Goal: Task Accomplishment & Management: Manage account settings

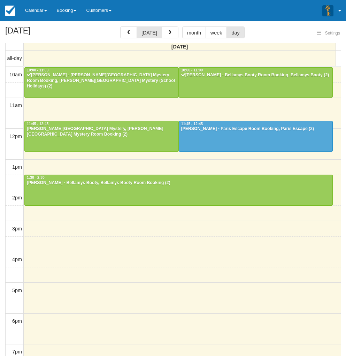
select select
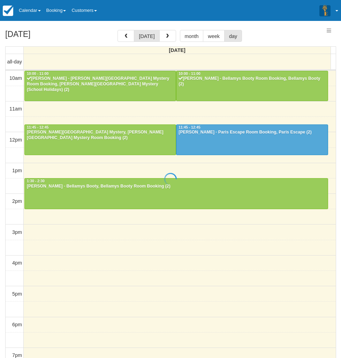
select select
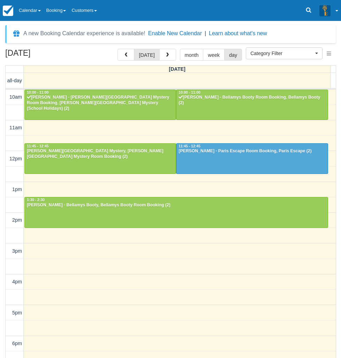
click at [166, 48] on div "A new Booking Calendar experience is available! Enable New Calendar | Learn abo…" at bounding box center [170, 202] width 331 height 355
click at [165, 53] on span "button" at bounding box center [167, 55] width 5 height 5
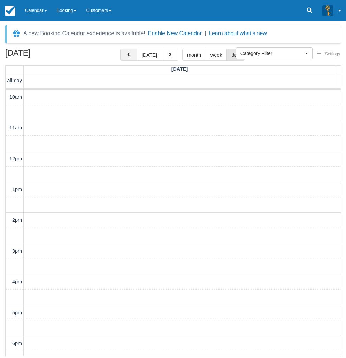
click at [130, 54] on span "button" at bounding box center [128, 55] width 5 height 5
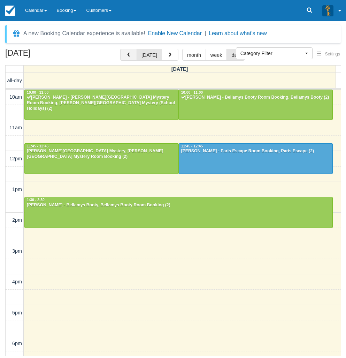
click at [128, 53] on span "button" at bounding box center [128, 55] width 5 height 5
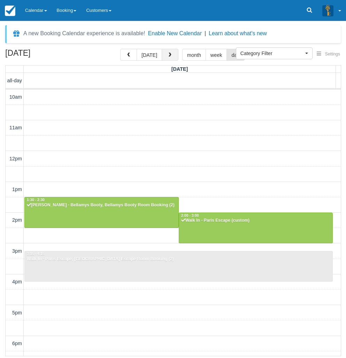
click at [173, 56] on button "button" at bounding box center [170, 55] width 17 height 12
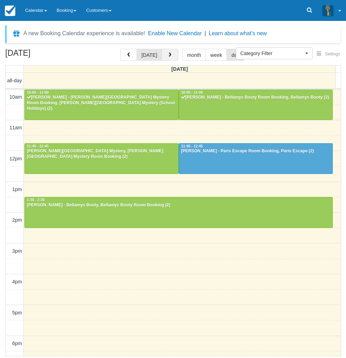
click at [173, 56] on button "button" at bounding box center [170, 55] width 17 height 12
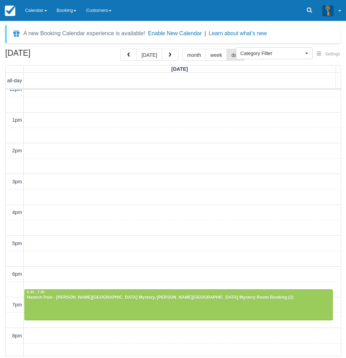
scroll to position [118, 0]
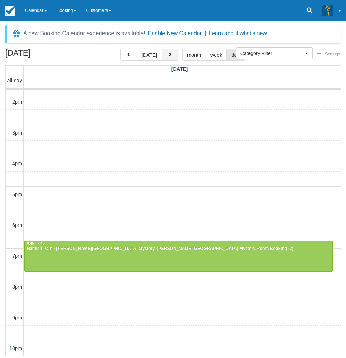
click at [170, 54] on span "button" at bounding box center [170, 55] width 5 height 5
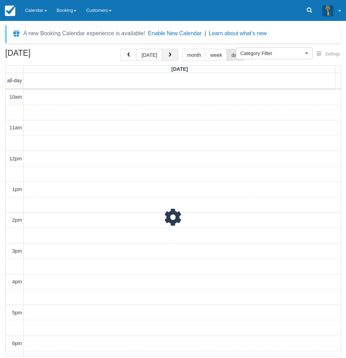
click at [170, 54] on span "button" at bounding box center [170, 55] width 5 height 5
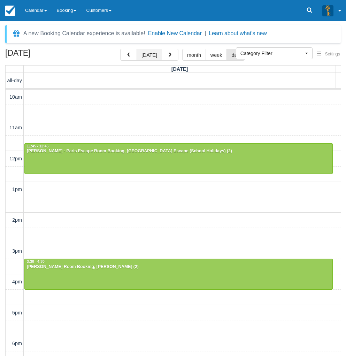
click at [148, 57] on button "[DATE]" at bounding box center [149, 55] width 25 height 12
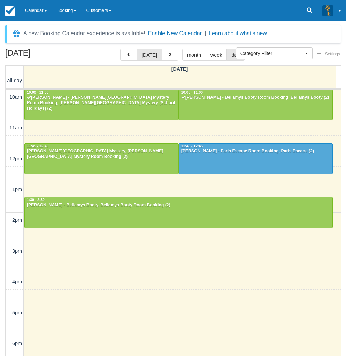
click at [105, 134] on div "10am 11am 12pm 1pm 2pm 3pm 4pm 5pm 6pm 7pm 8pm 9pm 10pm 10:00 - 11:00 Cynthia -…" at bounding box center [174, 282] width 336 height 385
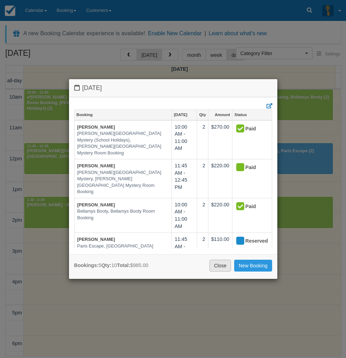
click at [217, 268] on link "Close" at bounding box center [221, 266] width 22 height 12
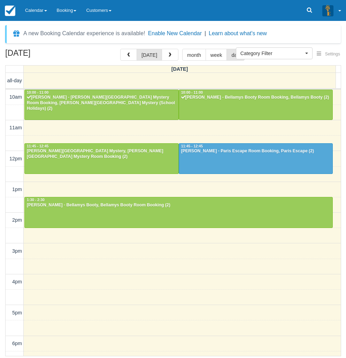
click at [1, 275] on div "October 1, 2025 today month week day Wednesday all-day 10am 11am 12pm 1pm 2pm 3…" at bounding box center [173, 203] width 346 height 308
click at [32, 5] on link "Calendar" at bounding box center [36, 10] width 32 height 21
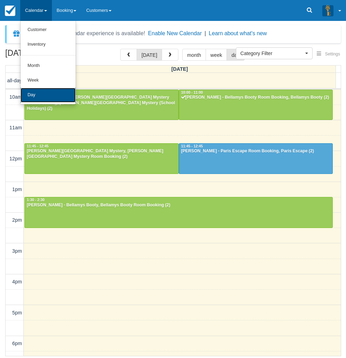
click at [35, 98] on link "Day" at bounding box center [48, 95] width 55 height 15
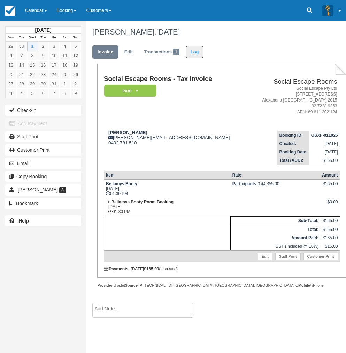
click at [196, 54] on link "Log" at bounding box center [195, 52] width 19 height 14
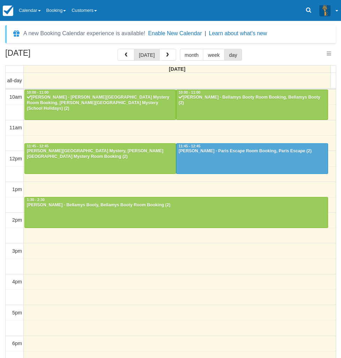
select select
click at [3, 215] on div "October 1, 2025 today month week day Wednesday all-day 10am 11am 12pm 1pm 2pm 3…" at bounding box center [170, 214] width 341 height 330
click at [40, 5] on link "Calendar" at bounding box center [30, 10] width 28 height 21
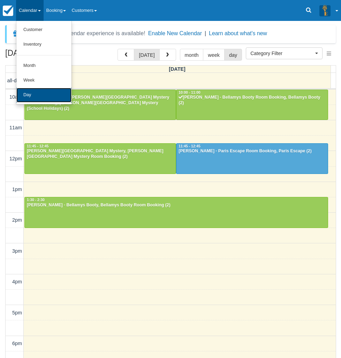
click at [39, 92] on link "Day" at bounding box center [43, 95] width 55 height 15
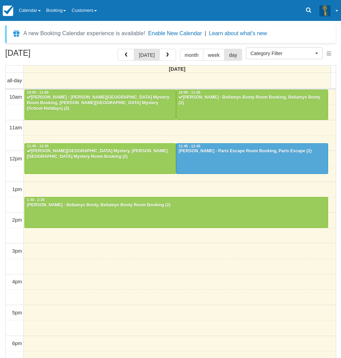
select select
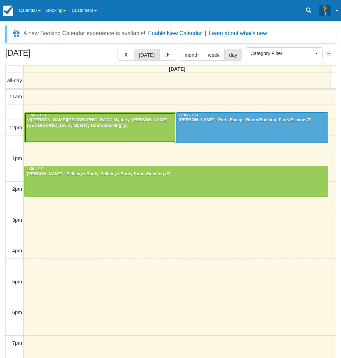
click at [73, 128] on div "[PERSON_NAME][GEOGRAPHIC_DATA] Mystery, [PERSON_NAME][GEOGRAPHIC_DATA] Mystery …" at bounding box center [101, 123] width 148 height 11
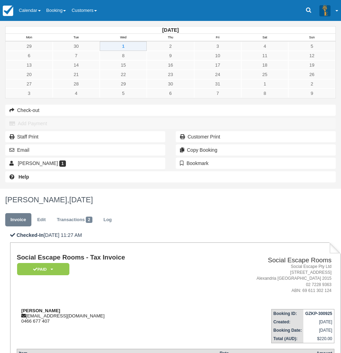
click at [151, 308] on div "[PERSON_NAME] [EMAIL_ADDRESS][DOMAIN_NAME] 0466 677 407" at bounding box center [108, 316] width 182 height 16
click at [148, 308] on div "Annette Whiteley akwhiteley80@gmail.com 0466 677 407" at bounding box center [108, 316] width 182 height 16
drag, startPoint x: 147, startPoint y: 142, endPoint x: 109, endPoint y: 142, distance: 37.7
click at [109, 308] on div "Annette Whiteley akwhiteley80@gmail.com 0466 677 407" at bounding box center [108, 316] width 182 height 16
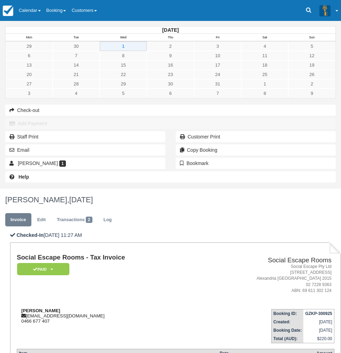
copy strong "[PERSON_NAME]"
click at [3, 189] on div "October 2025 Mon Tue Wed Thu Fri Sat Sun 29 30 1 2 3 4 5 6 7 8 9 10 11 12 13 14…" at bounding box center [170, 105] width 341 height 168
click at [0, 157] on div "Email" at bounding box center [85, 149] width 171 height 13
click at [31, 8] on link "Calendar" at bounding box center [30, 10] width 28 height 21
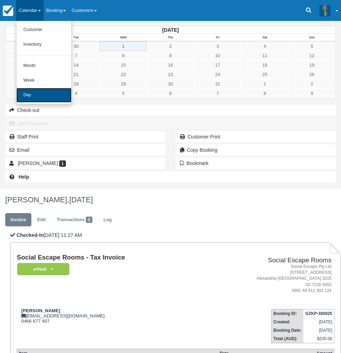
click at [33, 99] on link "Day" at bounding box center [43, 95] width 55 height 15
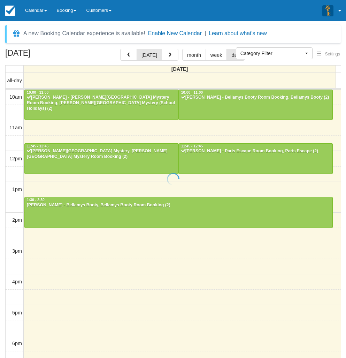
select select
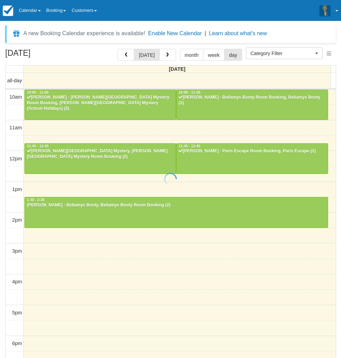
scroll to position [31, 0]
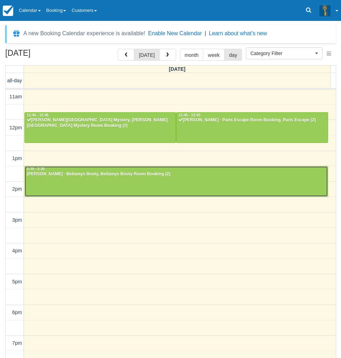
click at [80, 184] on div at bounding box center [176, 181] width 303 height 30
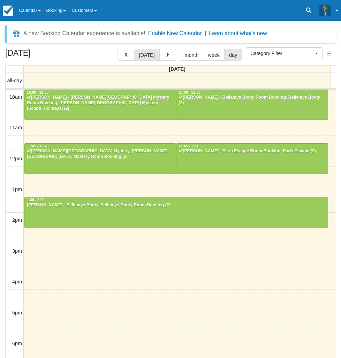
select select
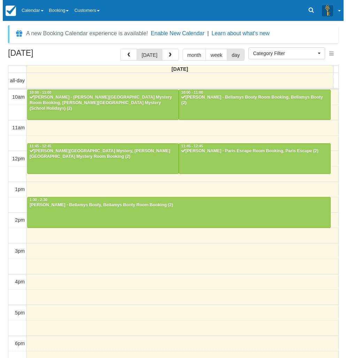
scroll to position [31, 0]
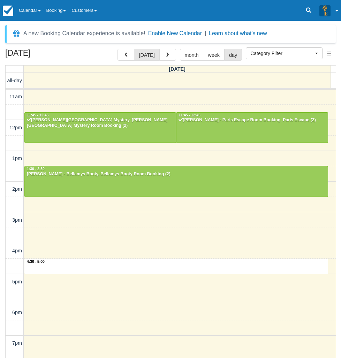
click at [145, 260] on div "10am 11am 12pm 1pm 2pm 3pm 4pm 5pm 6pm 7pm 8pm 9pm 10pm 4:30 - 5:00 10:00 - 11:…" at bounding box center [171, 251] width 330 height 385
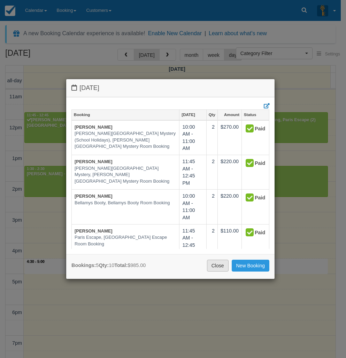
click at [219, 267] on link "Close" at bounding box center [218, 266] width 22 height 12
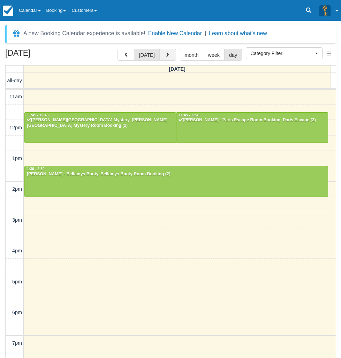
click at [169, 58] on button "button" at bounding box center [167, 55] width 17 height 12
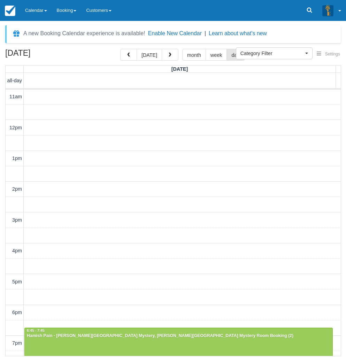
scroll to position [118, 0]
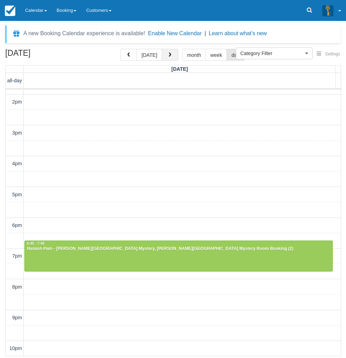
click at [172, 55] on button "button" at bounding box center [170, 55] width 17 height 12
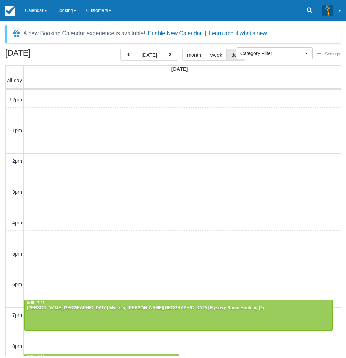
scroll to position [118, 0]
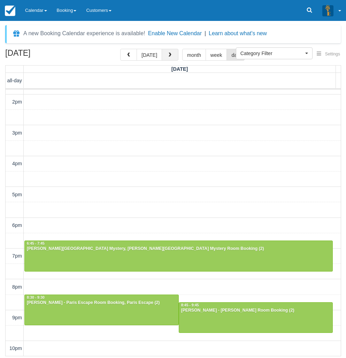
click at [168, 55] on span "button" at bounding box center [170, 55] width 5 height 5
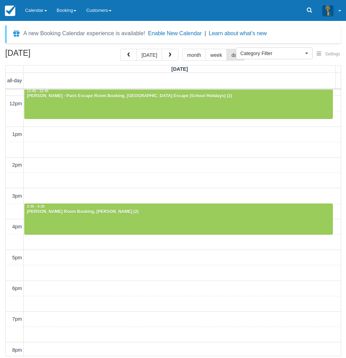
scroll to position [118, 0]
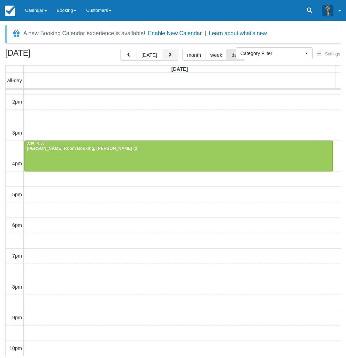
click at [169, 56] on span "button" at bounding box center [170, 55] width 5 height 5
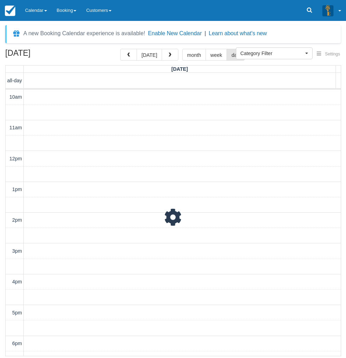
scroll to position [31, 0]
click at [166, 52] on button "button" at bounding box center [170, 55] width 17 height 12
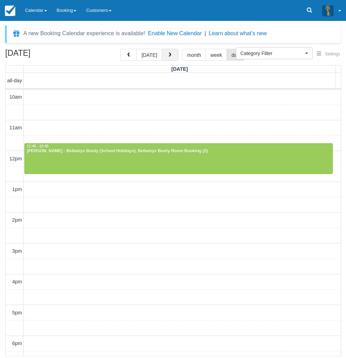
click at [171, 54] on span "button" at bounding box center [170, 55] width 5 height 5
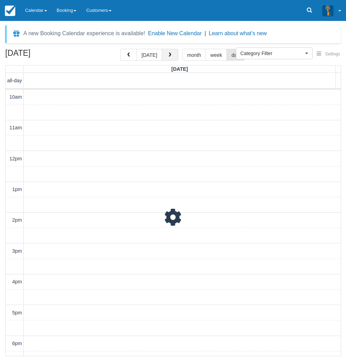
scroll to position [31, 0]
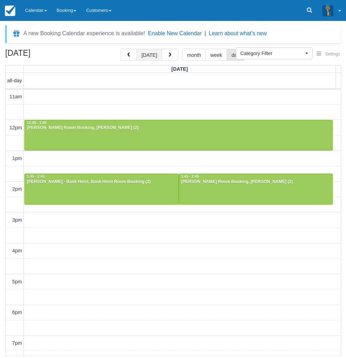
click at [147, 60] on button "[DATE]" at bounding box center [149, 55] width 25 height 12
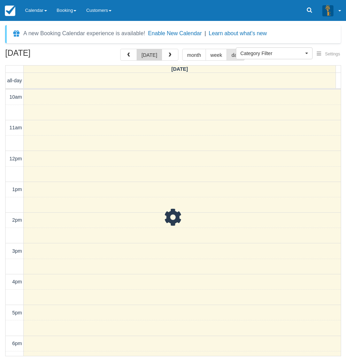
scroll to position [31, 0]
